Goal: Task Accomplishment & Management: Manage account settings

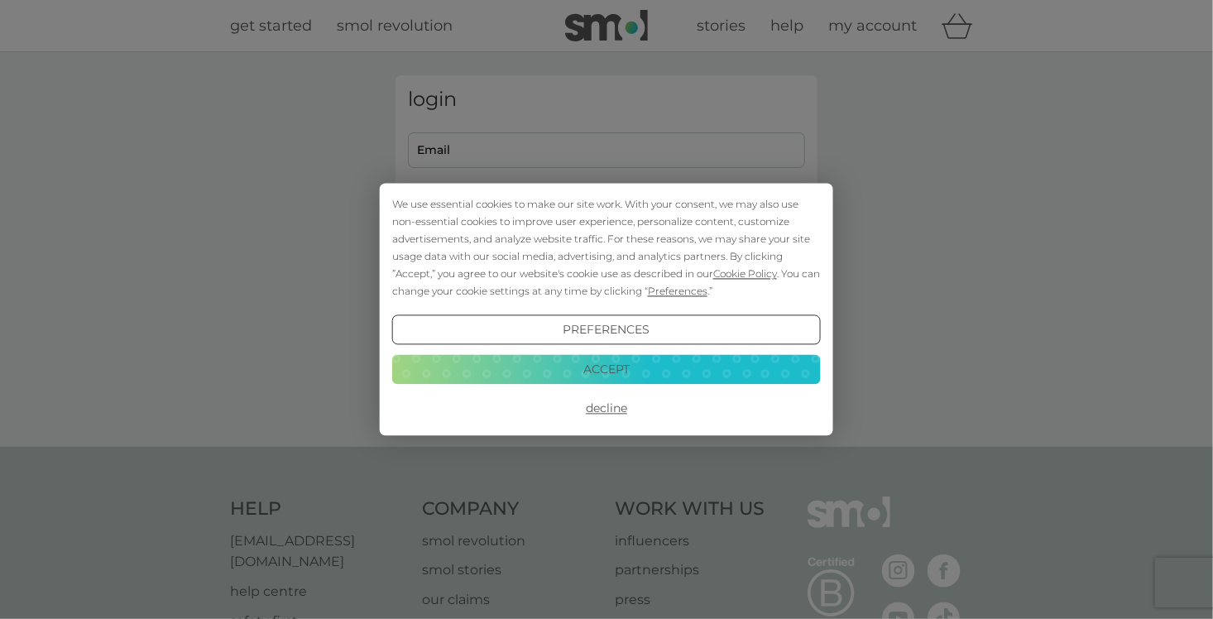
click at [475, 137] on div "We use essential cookies to make our site work. With your consent, we may also …" at bounding box center [606, 309] width 1213 height 619
click at [557, 374] on button "Accept" at bounding box center [606, 369] width 429 height 30
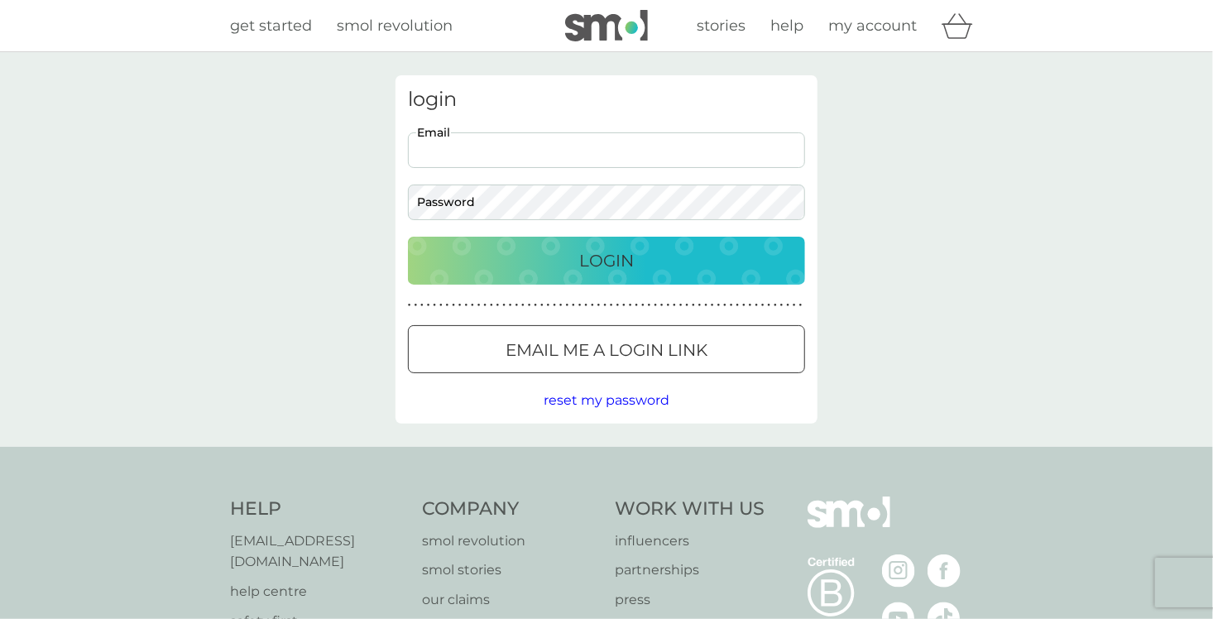
click at [479, 159] on input "Email" at bounding box center [606, 150] width 397 height 36
click at [508, 259] on div "Login" at bounding box center [607, 260] width 364 height 26
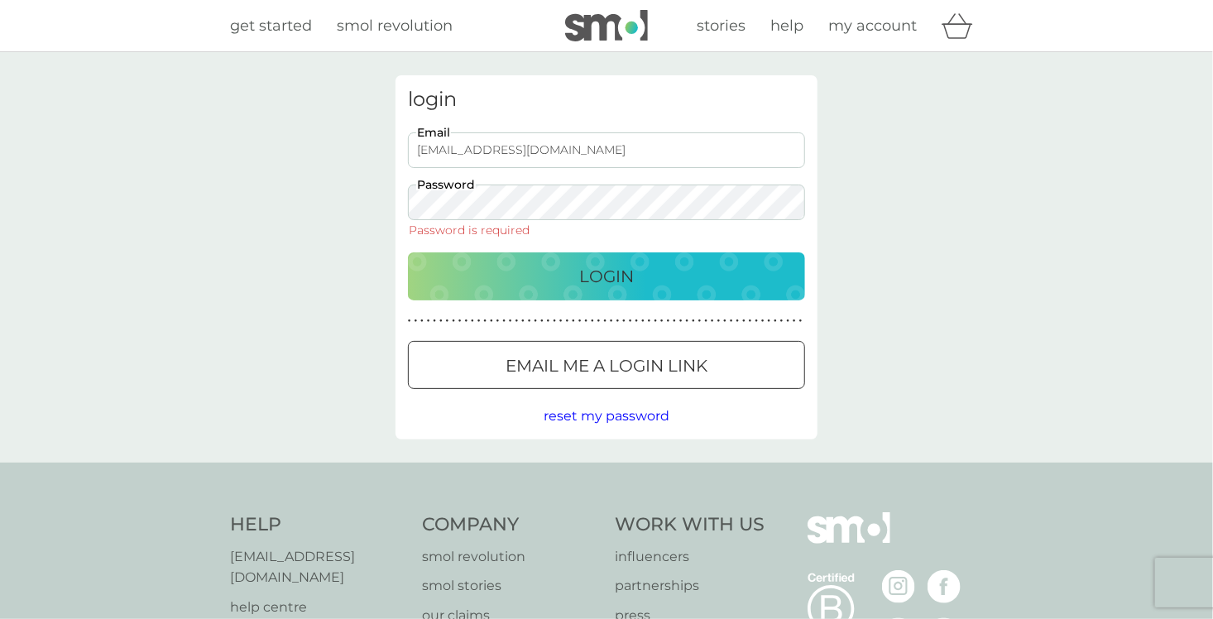
click at [484, 146] on input "kenstratton@ksaccountancy.com" at bounding box center [606, 150] width 397 height 36
drag, startPoint x: 669, startPoint y: 154, endPoint x: 397, endPoint y: 146, distance: 272.4
click at [397, 146] on div "login kenstratton@ksaccountancy.com Email Password Password is required Login ●…" at bounding box center [607, 257] width 422 height 364
type input "[EMAIL_ADDRESS][DOMAIN_NAME]"
click at [473, 285] on div "Login" at bounding box center [607, 276] width 364 height 26
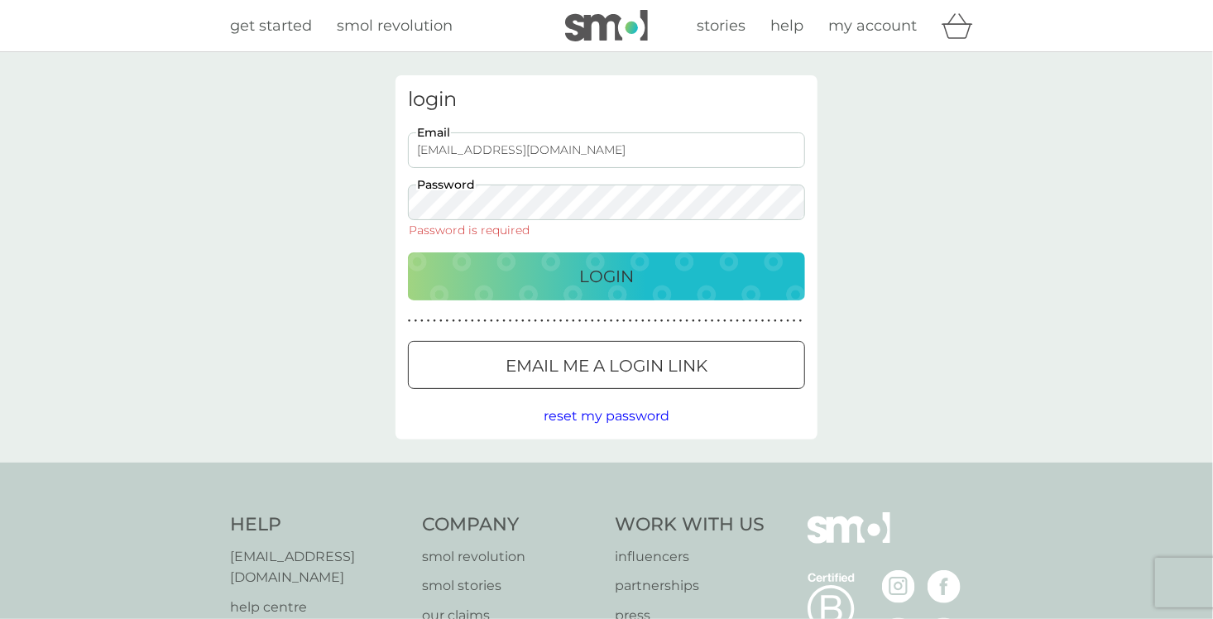
click at [886, 33] on span "my account" at bounding box center [872, 26] width 89 height 18
click at [878, 22] on span "my account" at bounding box center [872, 26] width 89 height 18
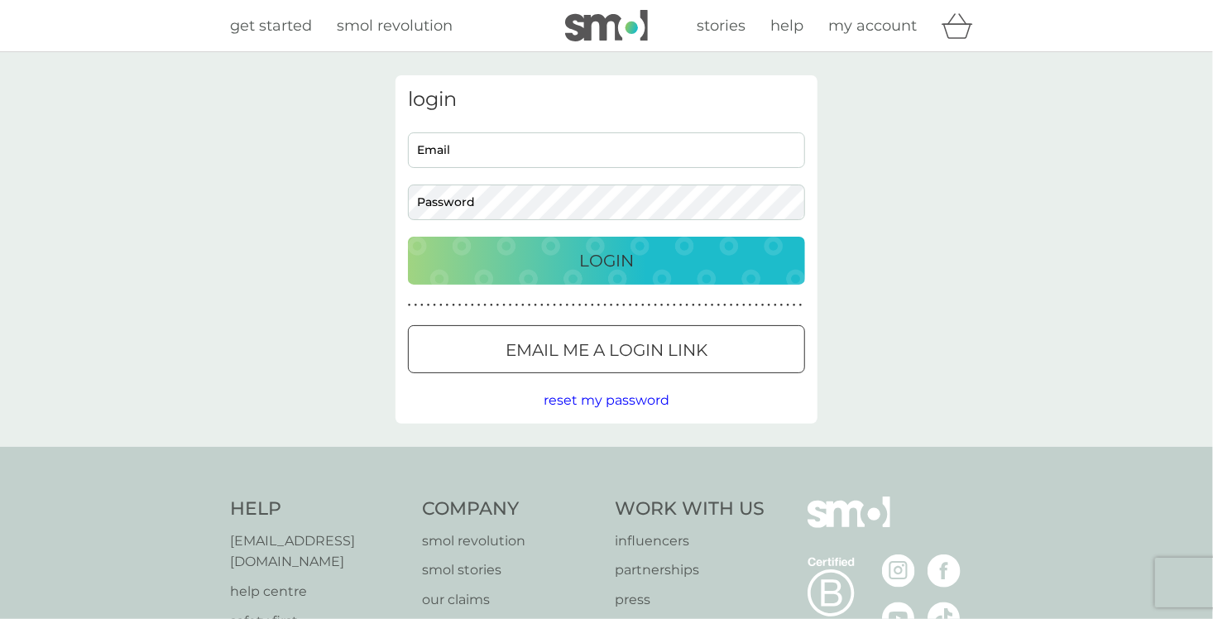
click at [446, 146] on input "Email" at bounding box center [606, 150] width 397 height 36
type input "[EMAIL_ADDRESS][DOMAIN_NAME]"
click at [588, 348] on div at bounding box center [607, 350] width 60 height 17
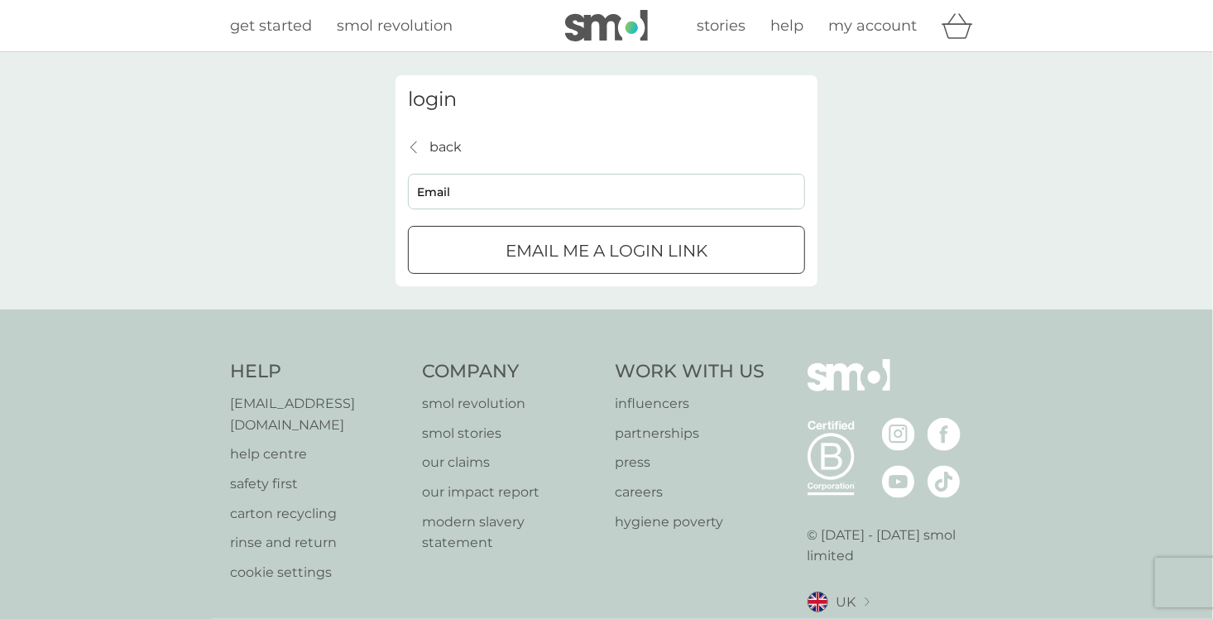
click at [589, 258] on div "submit" at bounding box center [607, 250] width 60 height 17
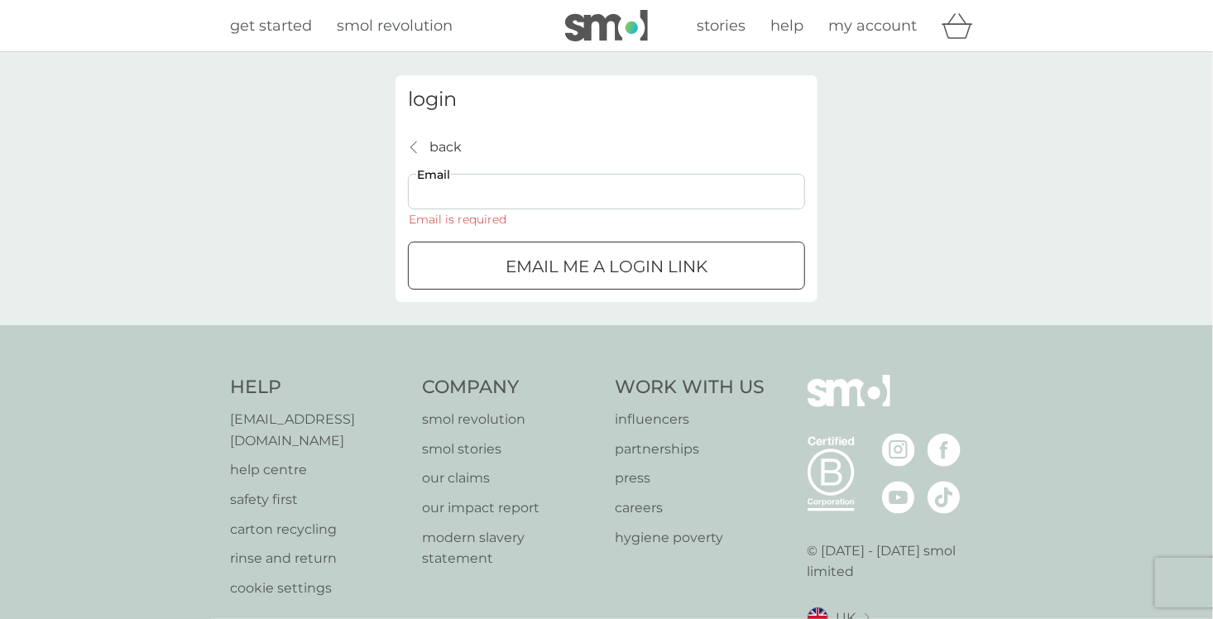
click at [534, 189] on input "Email" at bounding box center [606, 192] width 397 height 36
type input "[EMAIL_ADDRESS][DOMAIN_NAME]"
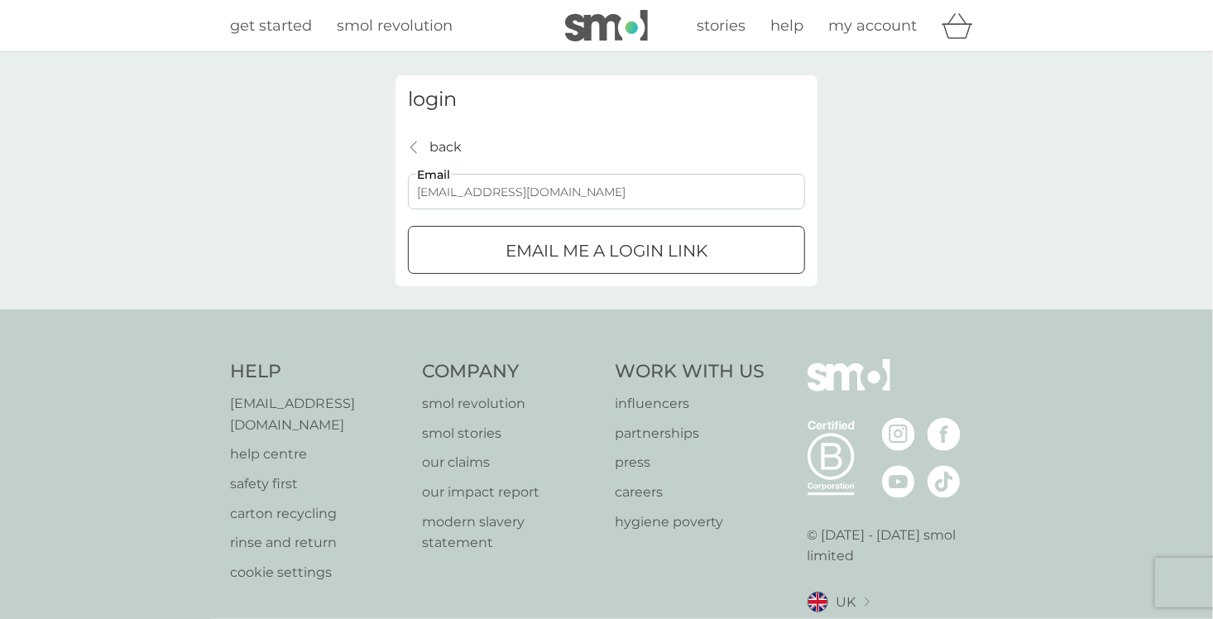
click at [553, 255] on p "Email me a login link" at bounding box center [607, 251] width 202 height 26
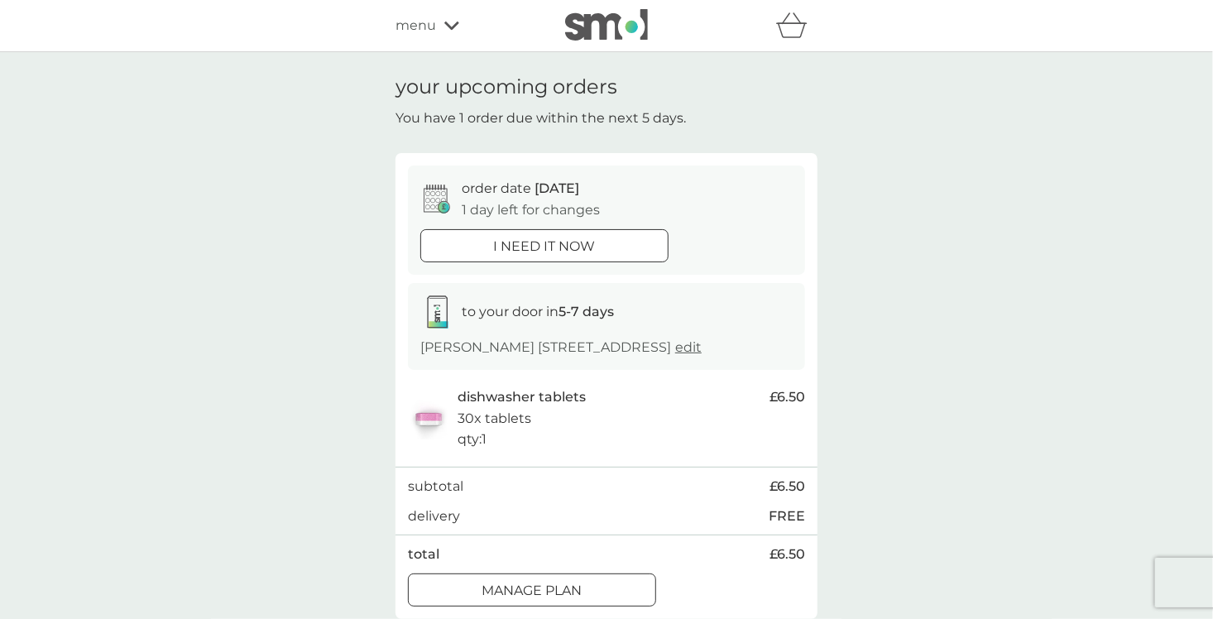
scroll to position [166, 0]
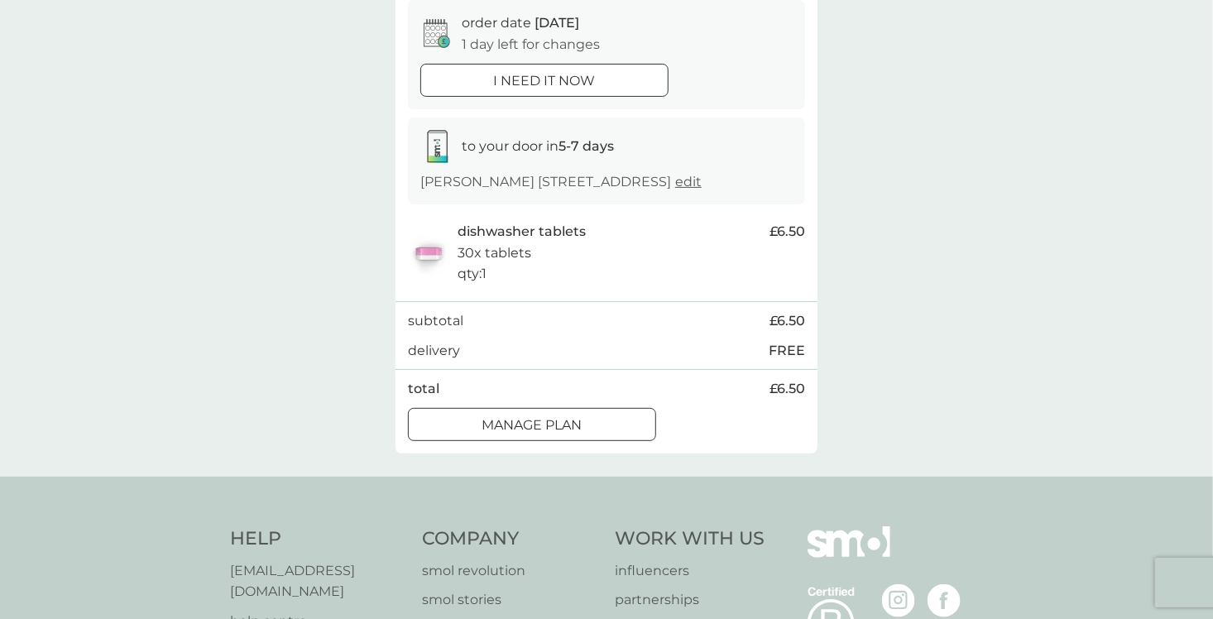
click at [540, 434] on div at bounding box center [532, 424] width 60 height 17
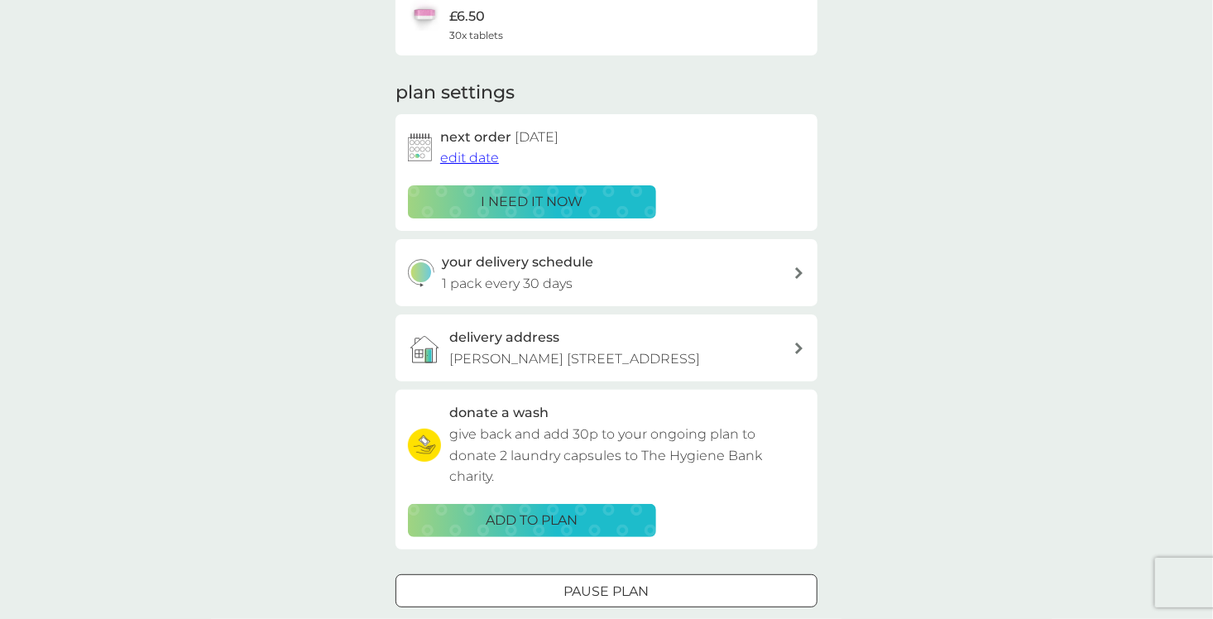
scroll to position [331, 0]
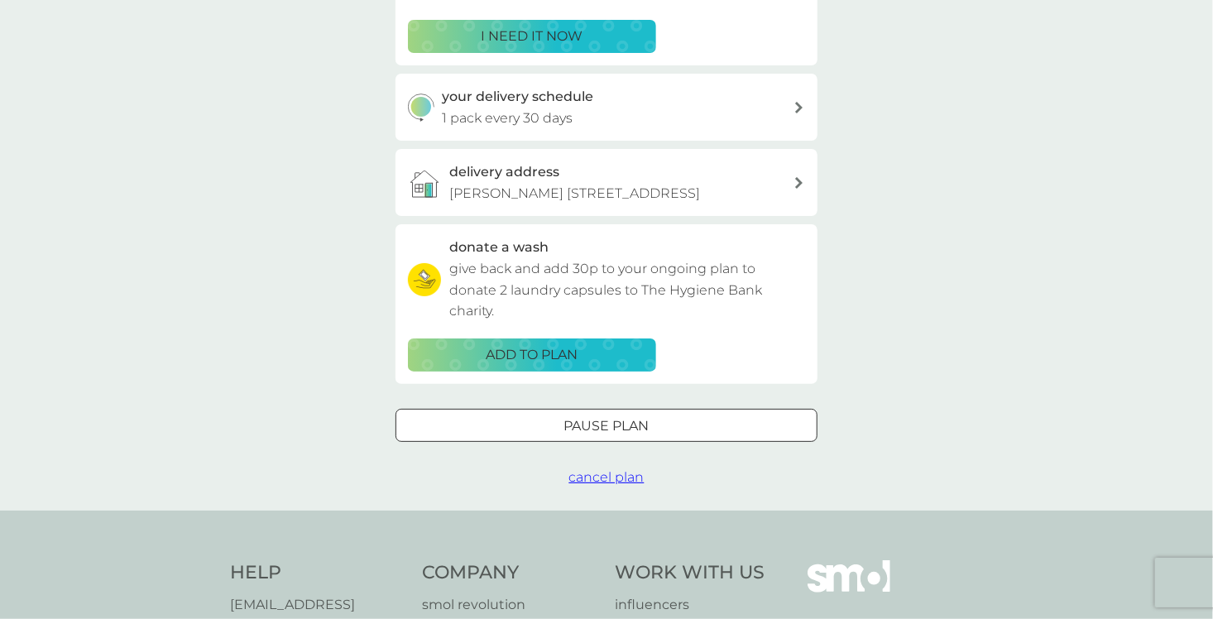
click at [573, 116] on div "your delivery schedule 1 pack every 30 days" at bounding box center [619, 107] width 352 height 42
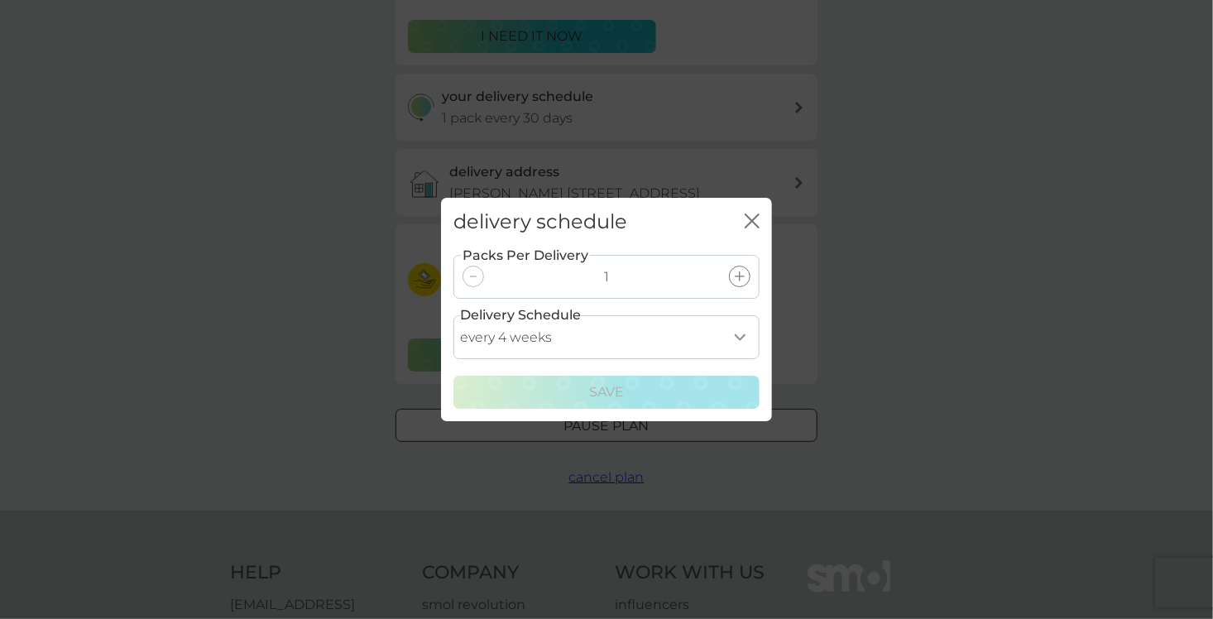
click at [736, 343] on select "every 1 week every 2 weeks every 3 weeks every 4 weeks every 5 weeks every 6 we…" at bounding box center [606, 337] width 306 height 44
select select "49"
click at [453, 315] on select "every 1 week every 2 weeks every 3 weeks every 4 weeks every 5 weeks every 6 we…" at bounding box center [606, 337] width 306 height 44
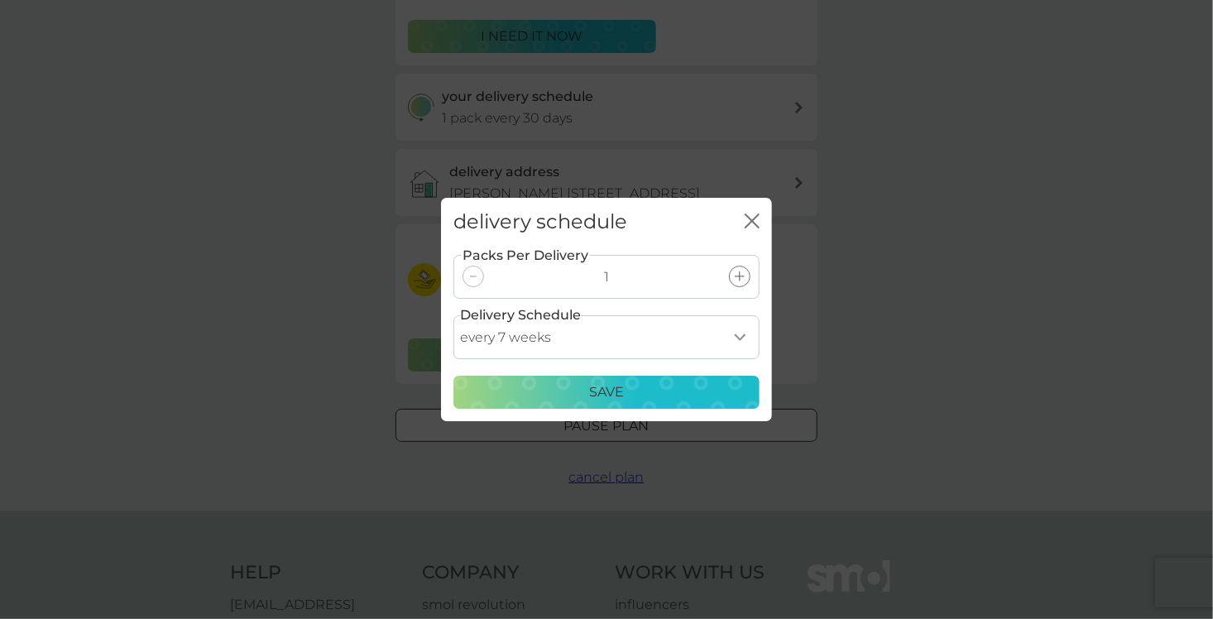
click at [627, 388] on div "Save" at bounding box center [606, 393] width 285 height 22
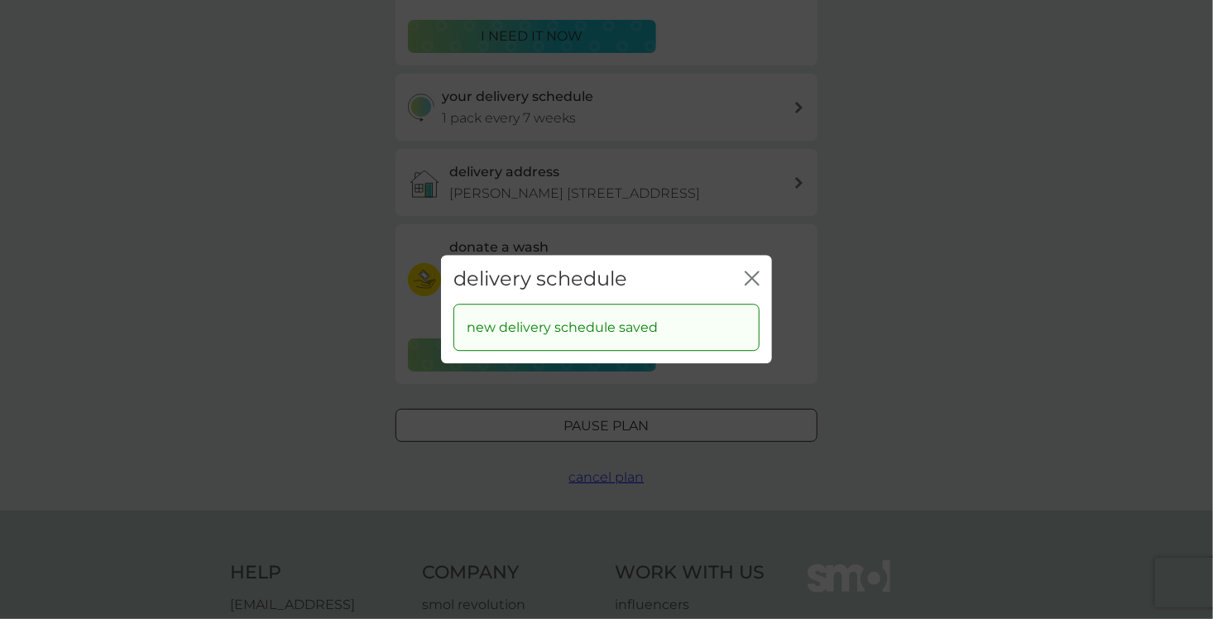
click at [754, 269] on div "close" at bounding box center [752, 279] width 15 height 24
click at [754, 277] on icon "close" at bounding box center [755, 277] width 7 height 13
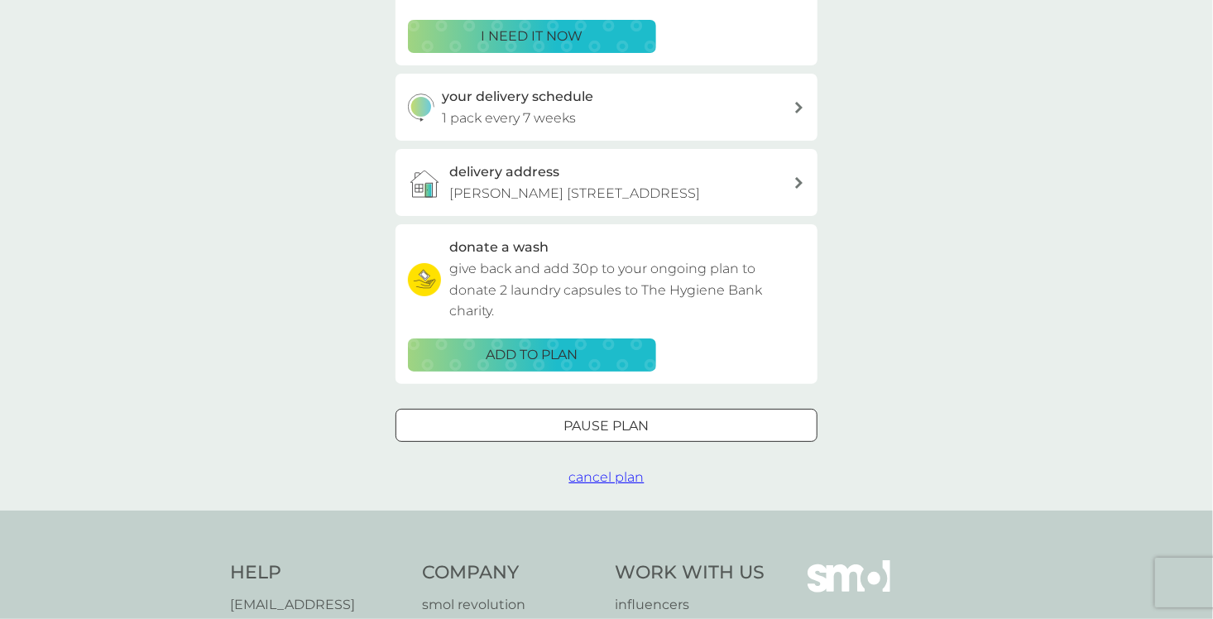
scroll to position [166, 0]
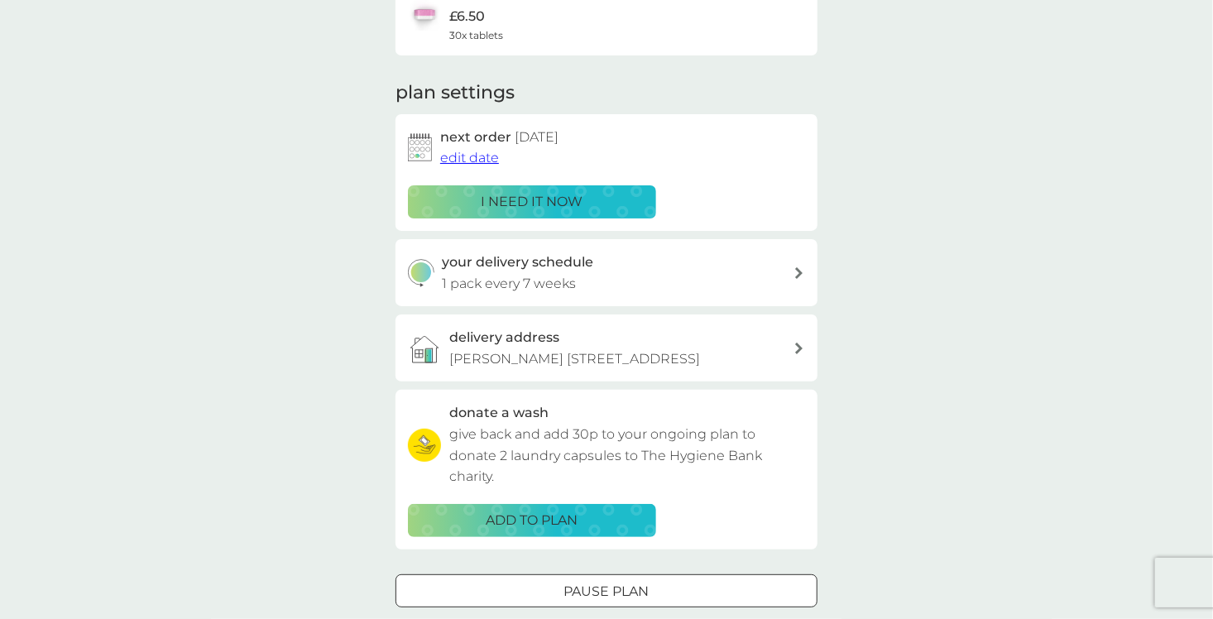
click at [484, 159] on span "edit date" at bounding box center [469, 158] width 59 height 16
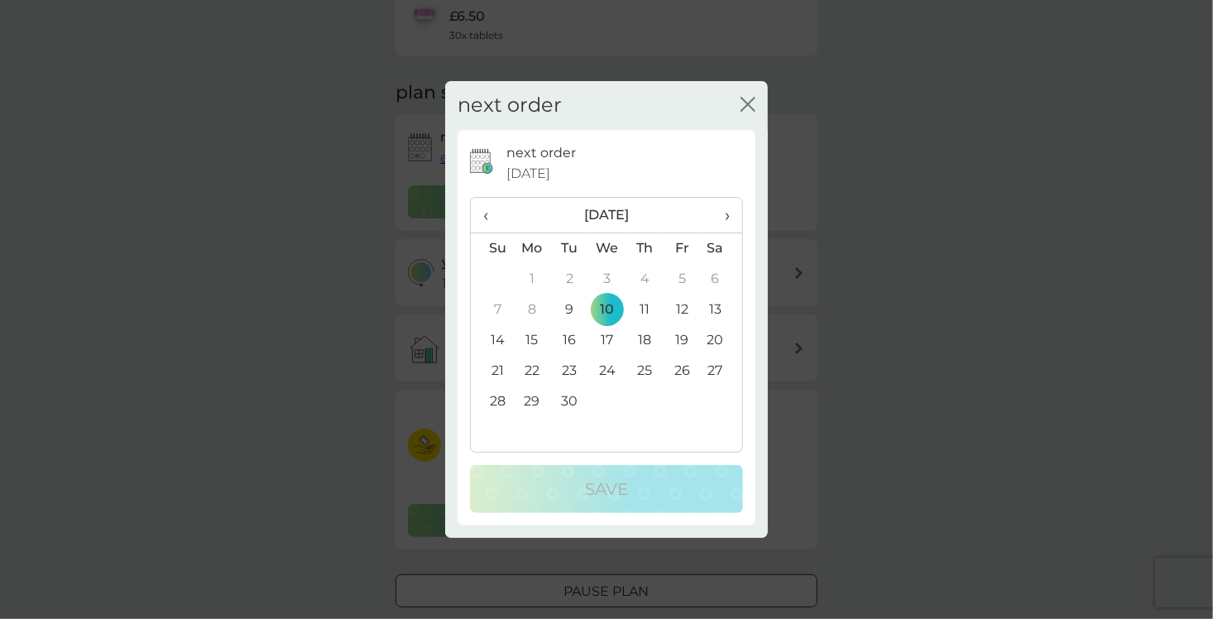
click at [730, 218] on th "›" at bounding box center [721, 216] width 41 height 36
click at [607, 281] on td "1" at bounding box center [607, 279] width 38 height 31
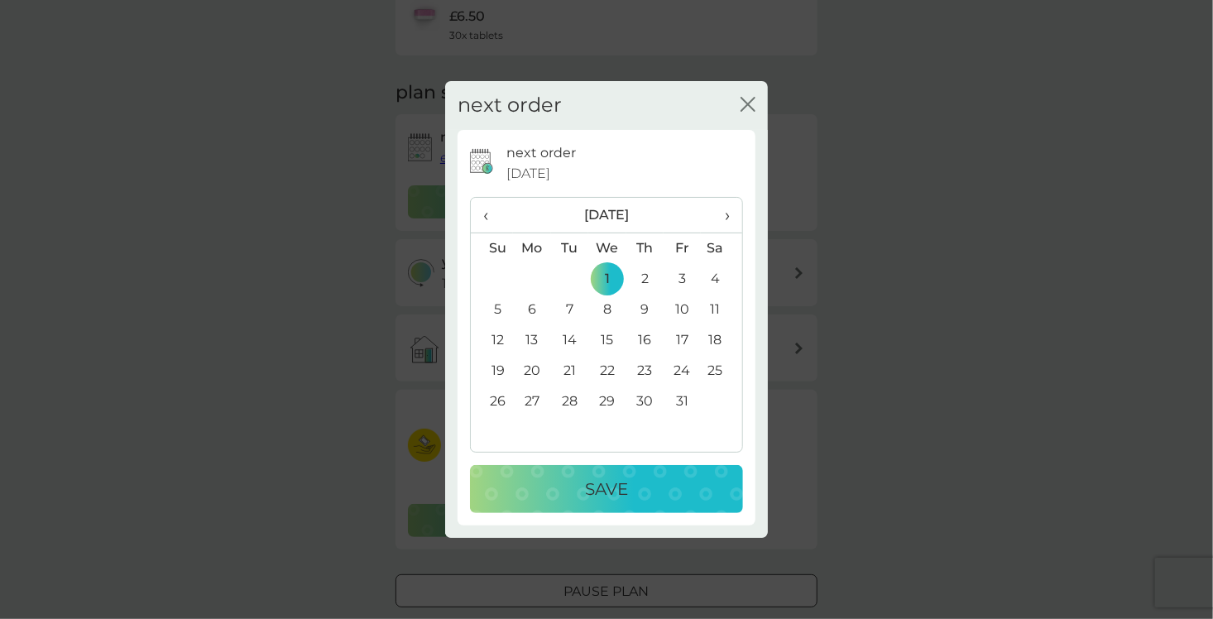
click at [606, 489] on p "Save" at bounding box center [606, 489] width 43 height 26
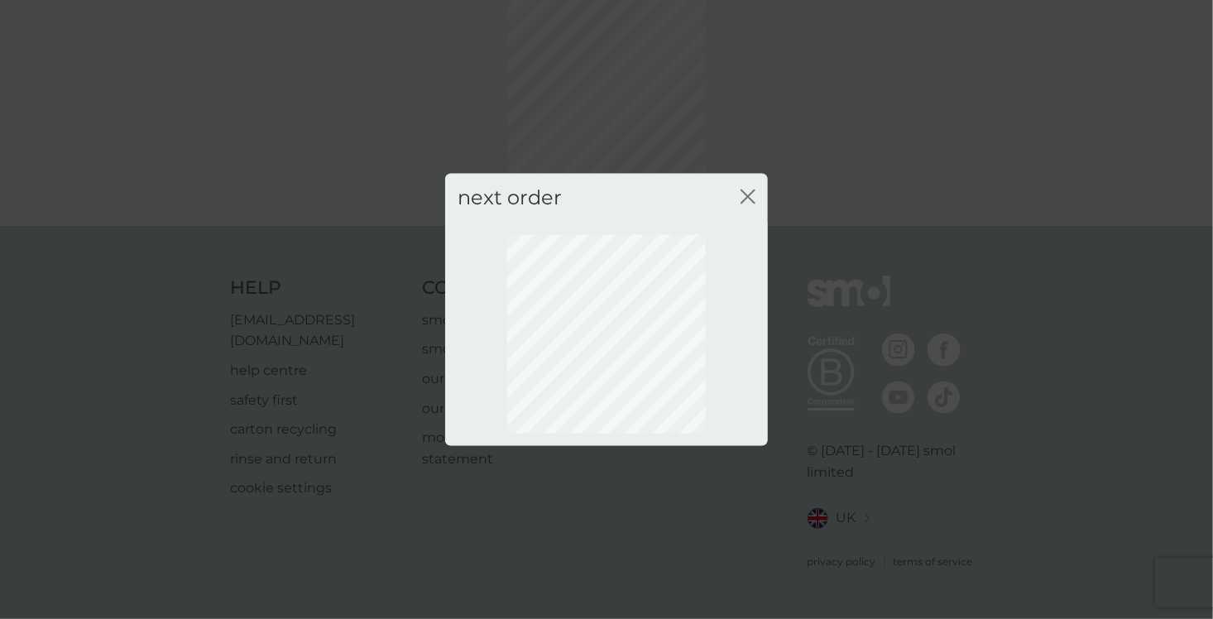
scroll to position [74, 0]
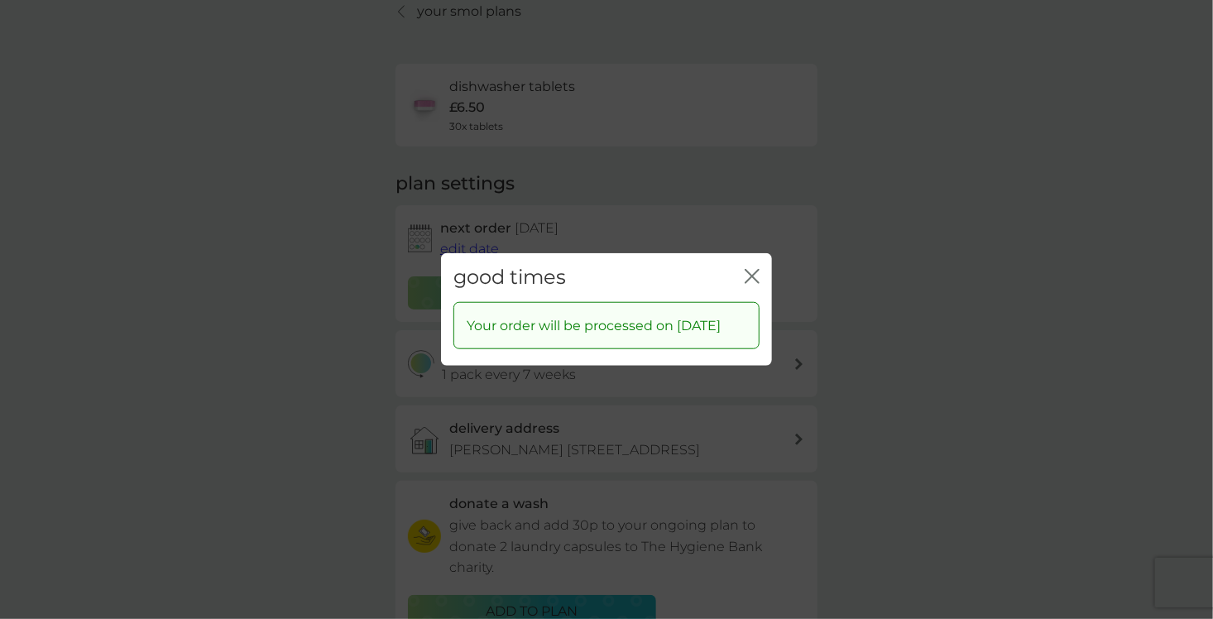
click at [747, 276] on icon "close" at bounding box center [752, 276] width 15 height 15
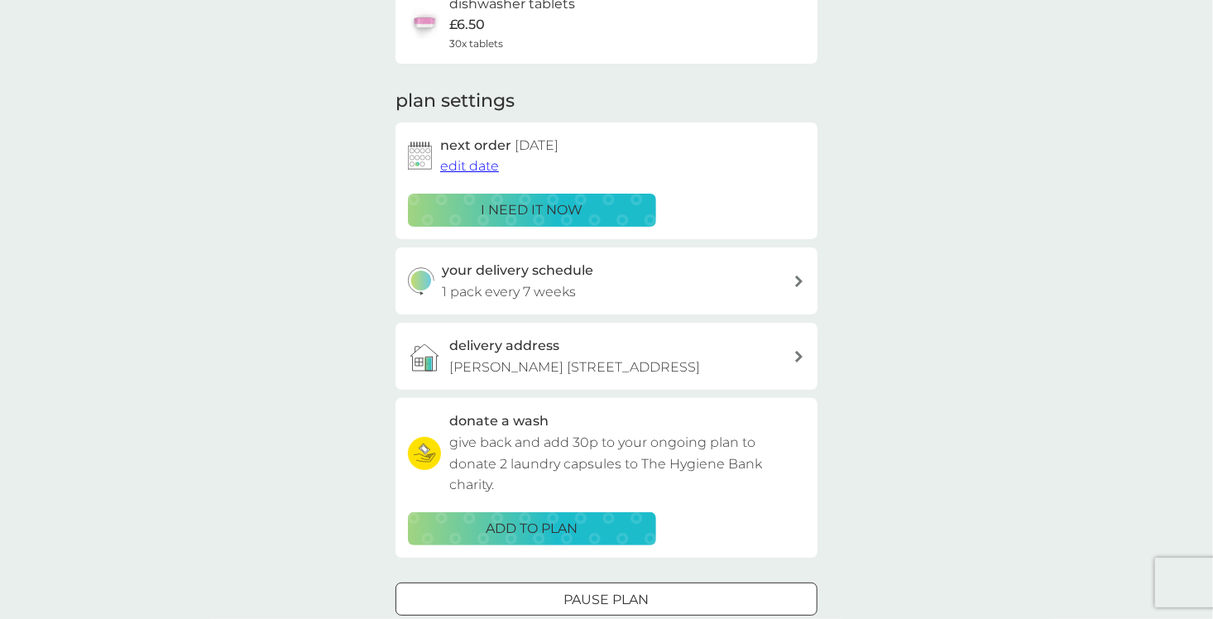
scroll to position [0, 0]
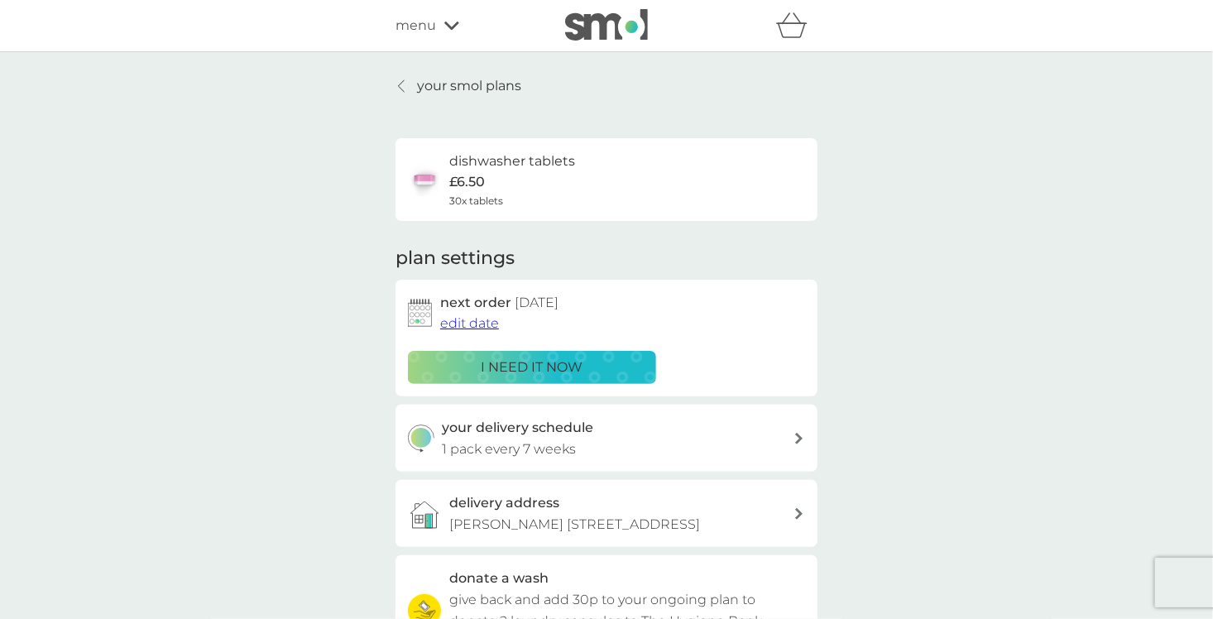
click at [453, 24] on icon at bounding box center [451, 26] width 15 height 10
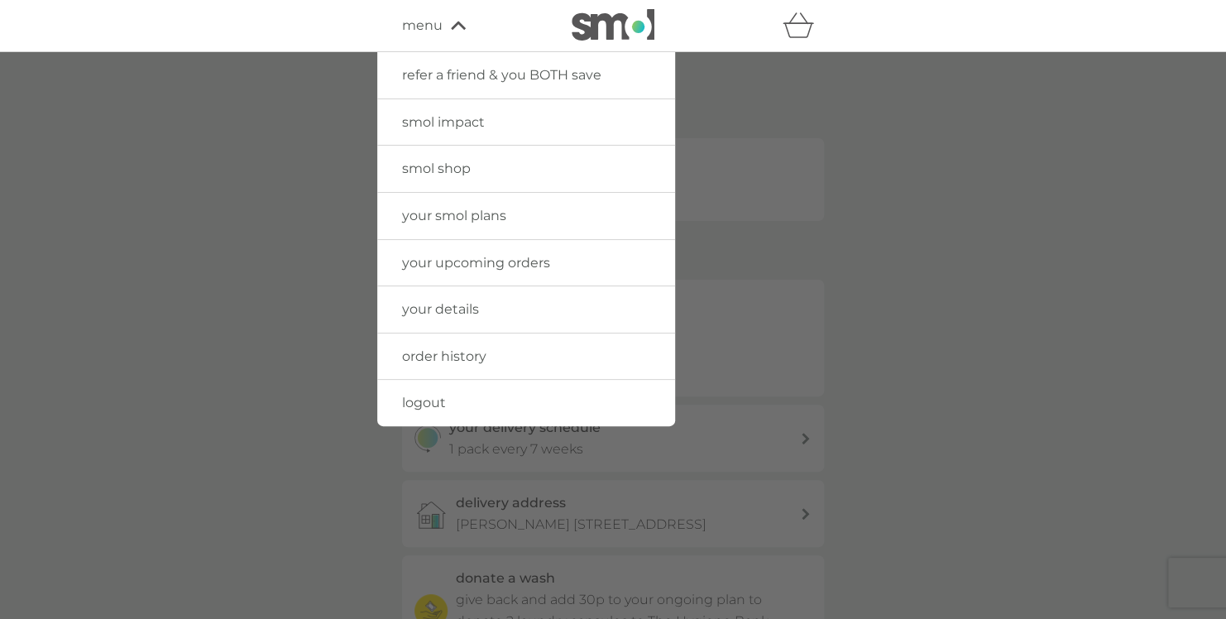
click at [467, 309] on span "your details" at bounding box center [440, 309] width 77 height 16
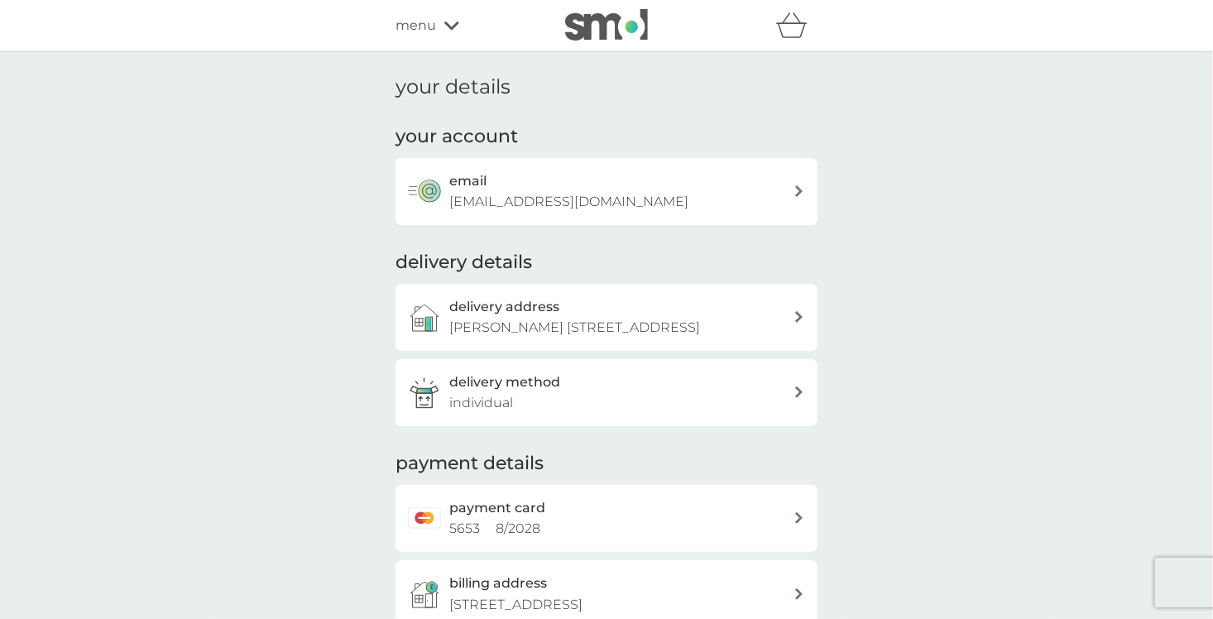
click at [444, 21] on icon at bounding box center [451, 26] width 15 height 10
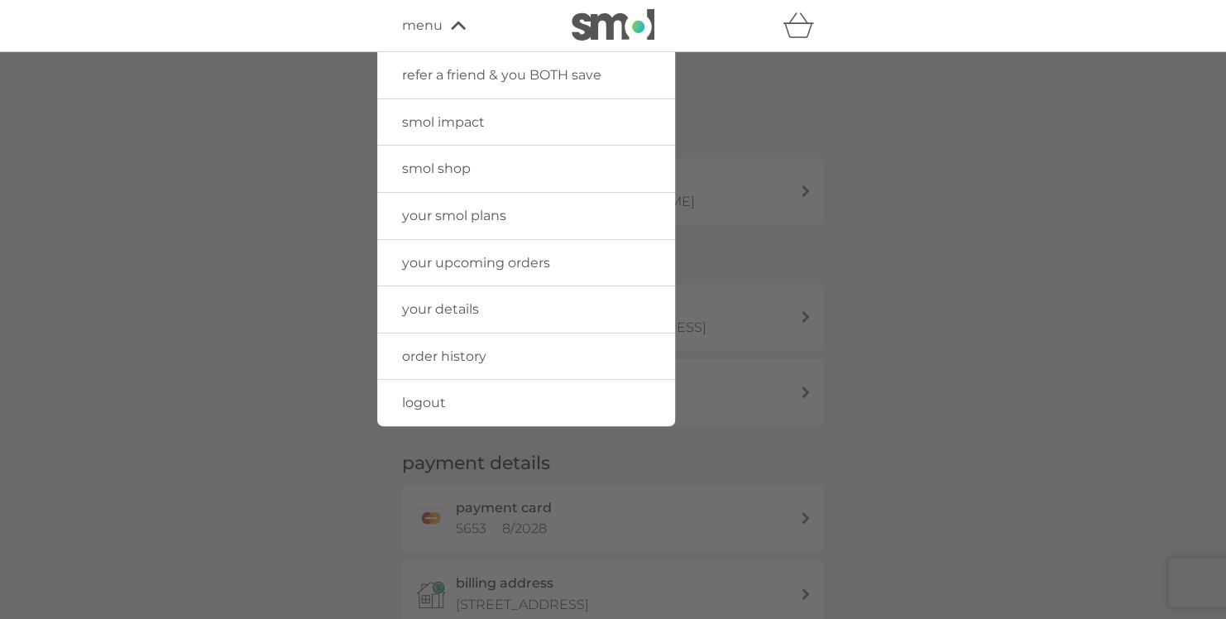
click at [426, 399] on span "logout" at bounding box center [424, 403] width 44 height 16
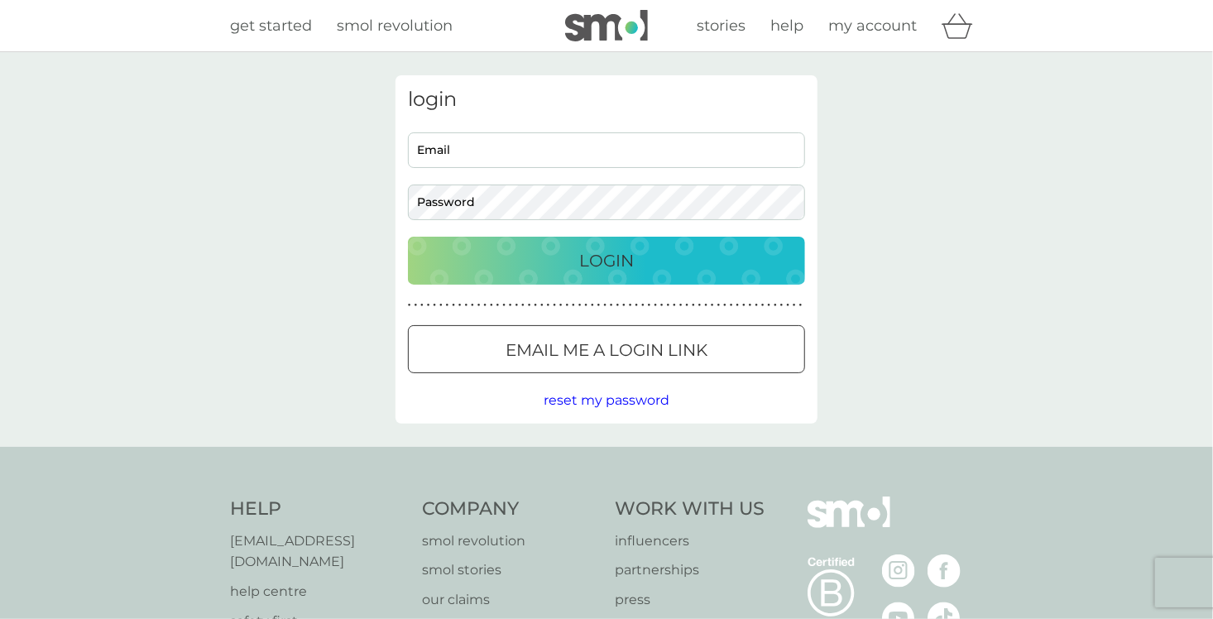
click at [581, 396] on span "reset my password" at bounding box center [607, 400] width 126 height 16
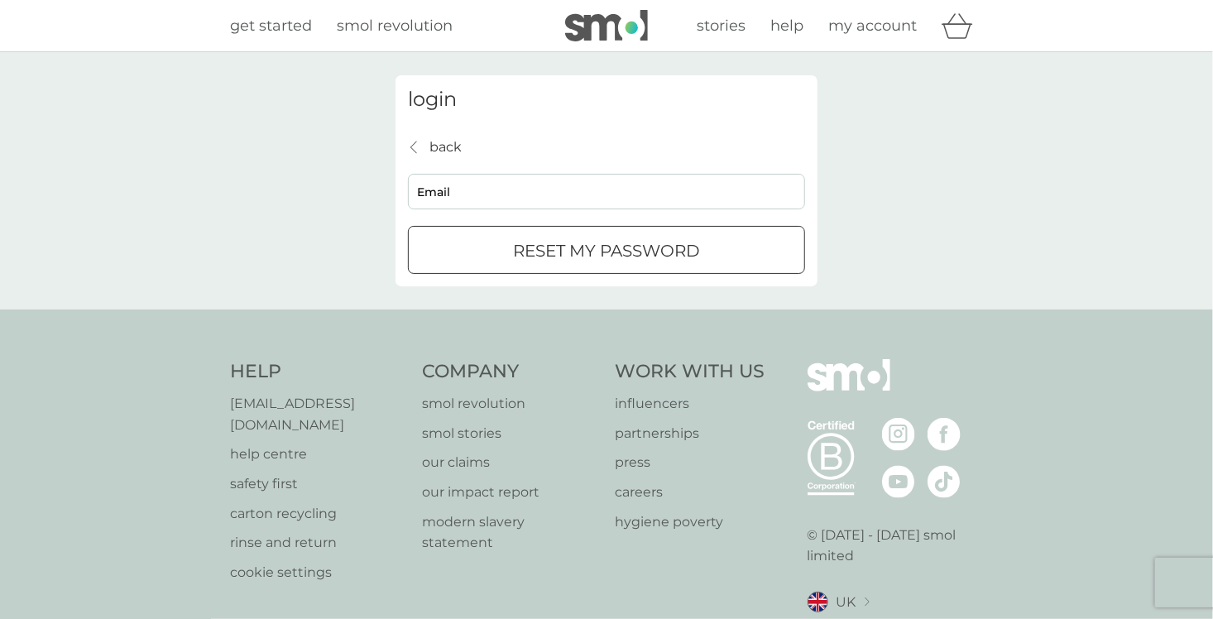
click at [518, 187] on input "Email" at bounding box center [606, 192] width 397 height 36
type input "[EMAIL_ADDRESS][DOMAIN_NAME]"
click at [534, 258] on p "reset my password" at bounding box center [606, 251] width 187 height 26
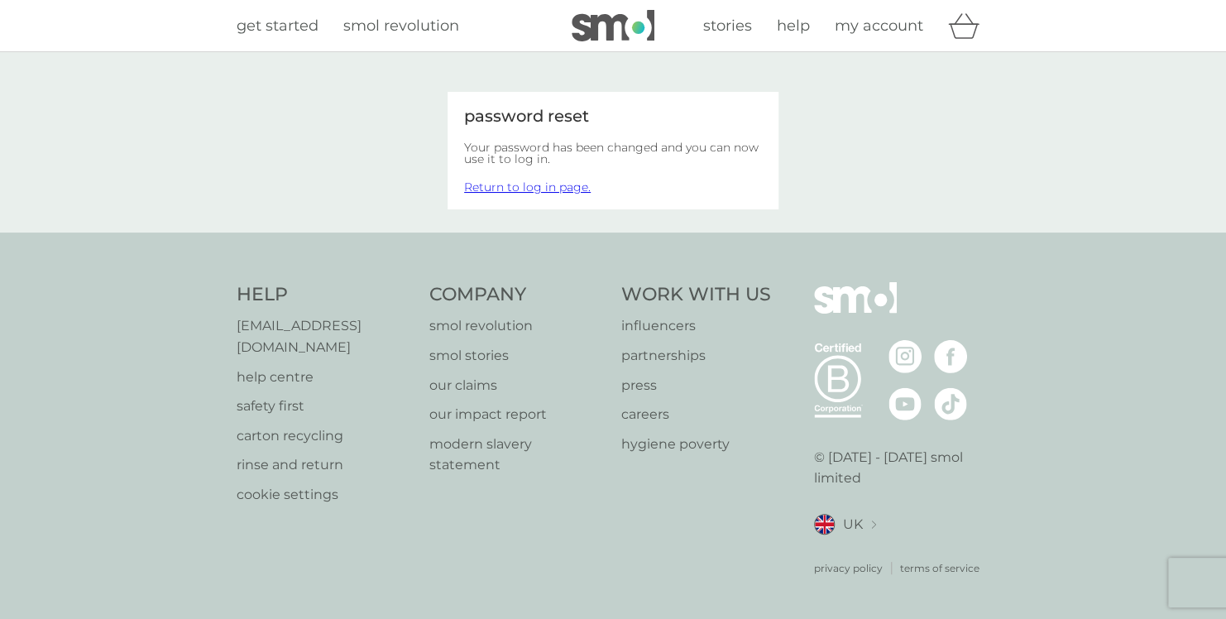
click at [570, 187] on link "Return to log in page." at bounding box center [527, 187] width 127 height 15
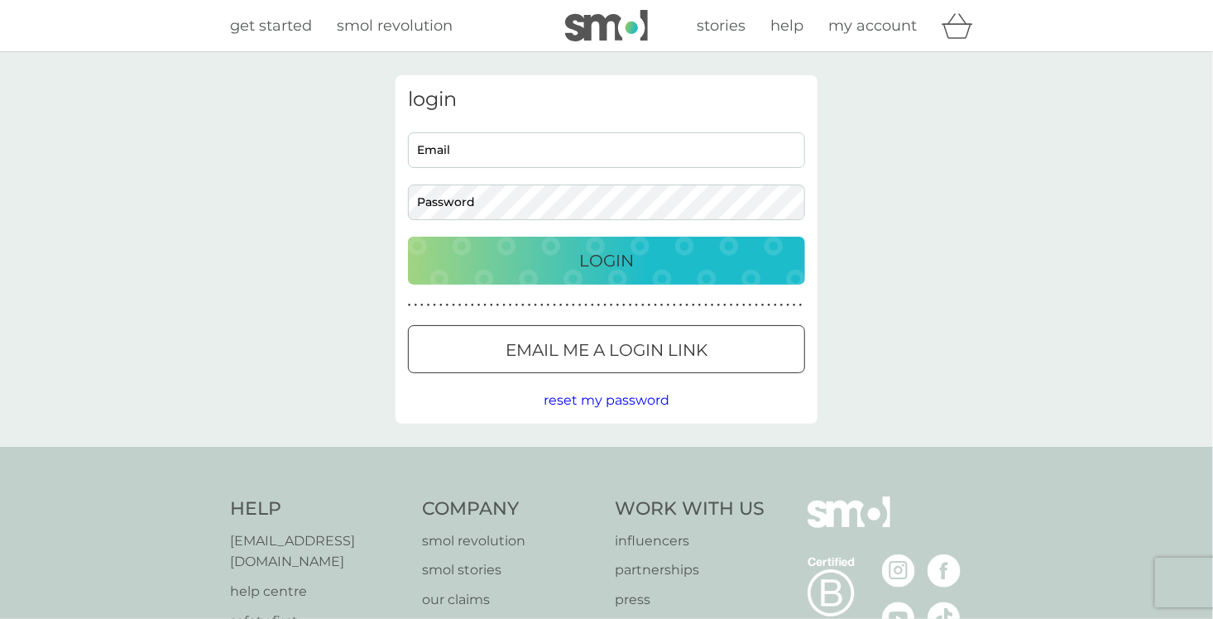
click at [523, 159] on input "Email" at bounding box center [606, 150] width 397 height 36
type input "[EMAIL_ADDRESS][DOMAIN_NAME]"
click at [572, 271] on div "Login" at bounding box center [607, 260] width 364 height 26
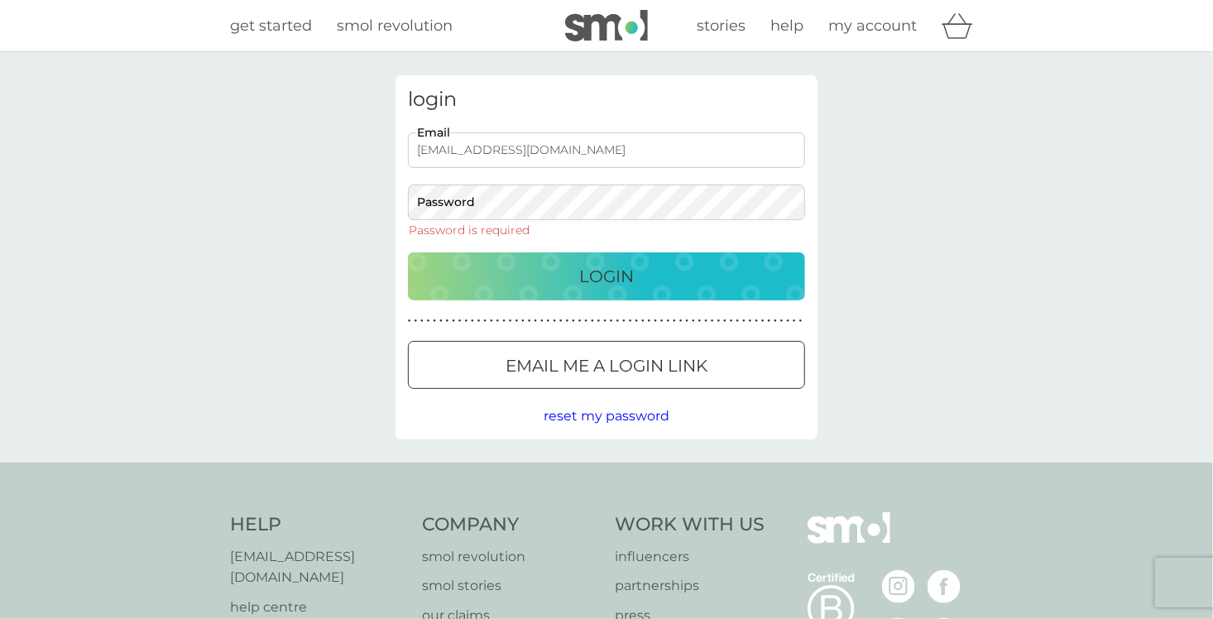
click at [540, 180] on div "[EMAIL_ADDRESS][DOMAIN_NAME] Email Password Password is required" at bounding box center [607, 183] width 410 height 103
